Goal: Transaction & Acquisition: Purchase product/service

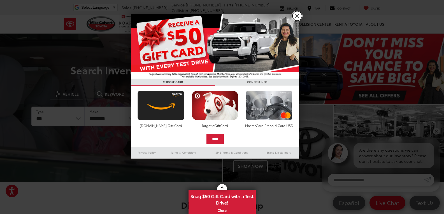
click at [299, 15] on link "X" at bounding box center [298, 16] width 10 height 10
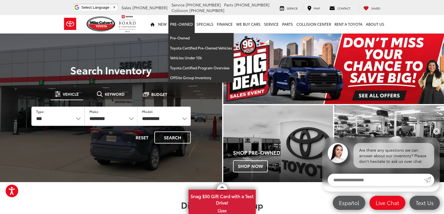
click at [186, 28] on link "Pre-Owned" at bounding box center [181, 24] width 26 height 18
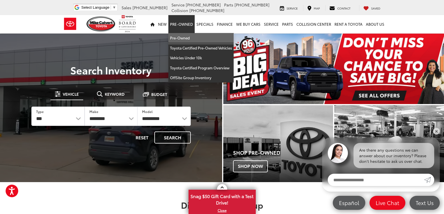
click at [187, 41] on link "Pre-Owned" at bounding box center [200, 38] width 65 height 10
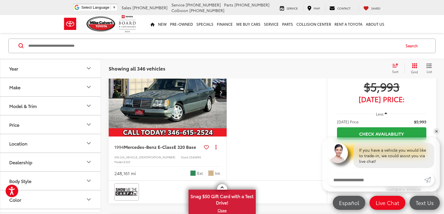
scroll to position [112, 0]
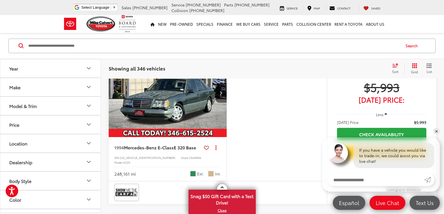
click at [85, 86] on button "Make" at bounding box center [50, 87] width 101 height 18
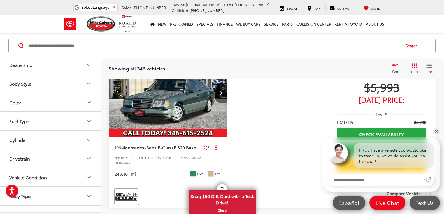
scroll to position [252, 0]
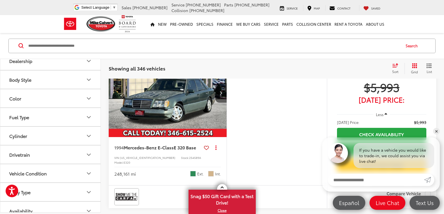
click at [45, 14] on button "Model & Trim" at bounding box center [50, 5] width 101 height 18
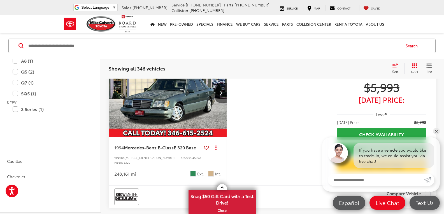
click at [45, 14] on button "Model & Trim" at bounding box center [50, 5] width 101 height 18
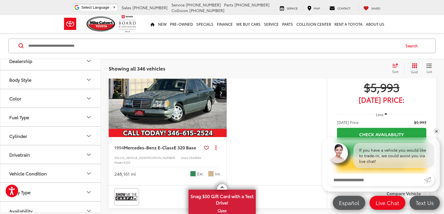
click at [46, 14] on button "Model & Trim" at bounding box center [50, 5] width 101 height 18
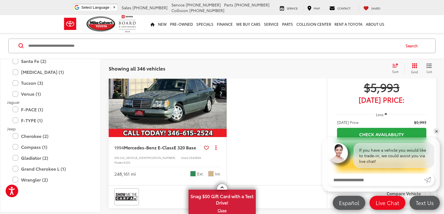
scroll to position [673, 0]
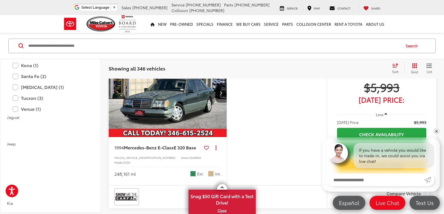
click at [127, 47] on input "Search by Make, Model, or Keyword" at bounding box center [214, 45] width 373 height 13
type input "********"
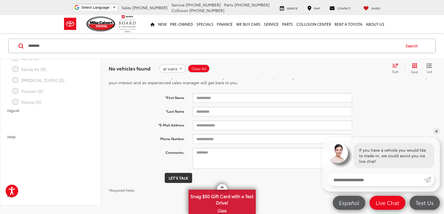
scroll to position [36, 0]
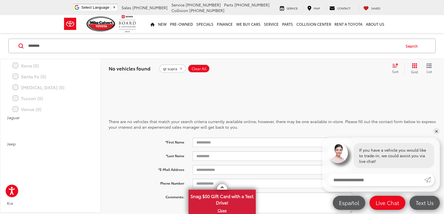
scroll to position [112, 0]
